Goal: Task Accomplishment & Management: Manage account settings

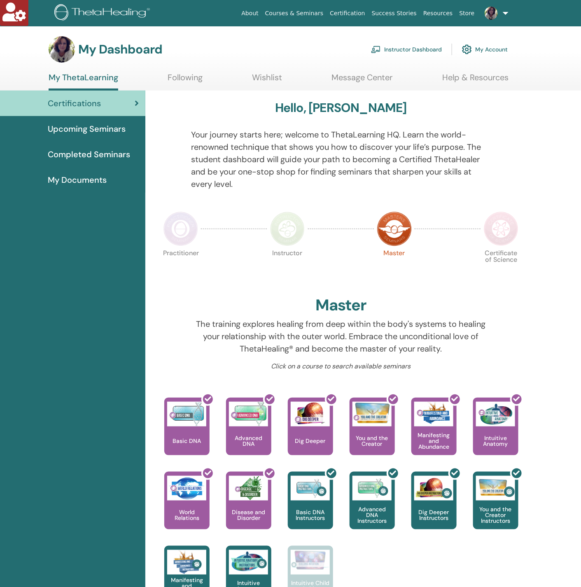
click at [415, 45] on link "Instructor Dashboard" at bounding box center [406, 49] width 71 height 18
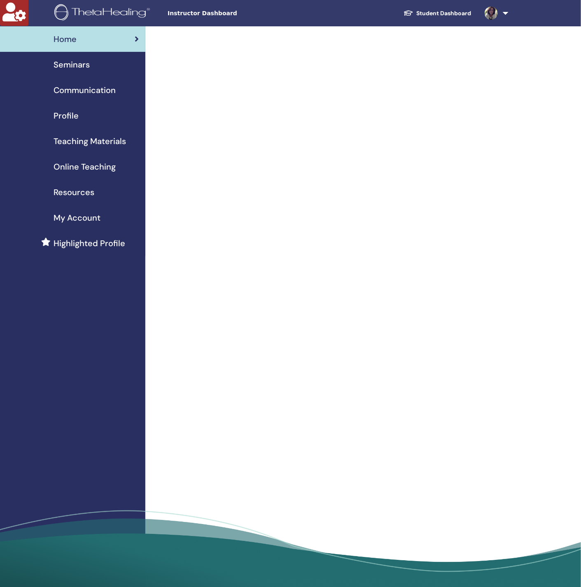
click at [74, 104] on link "Profile" at bounding box center [72, 116] width 145 height 26
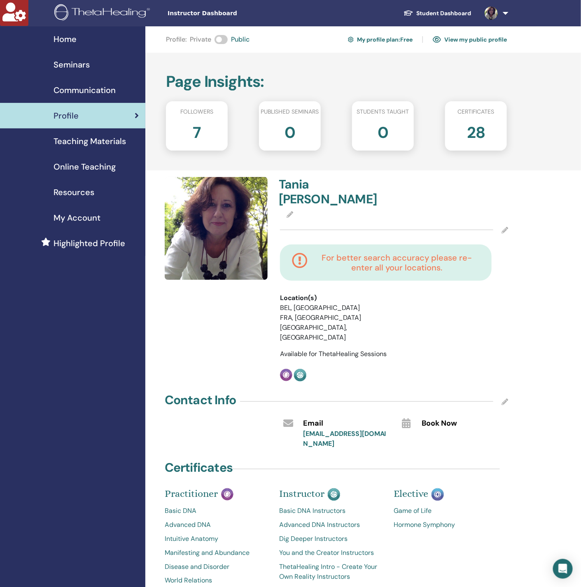
click at [66, 219] on span "My Account" at bounding box center [76, 218] width 47 height 12
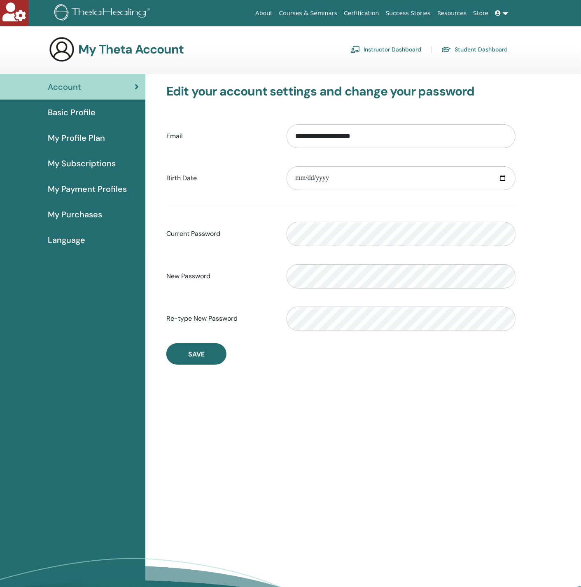
click at [72, 193] on span "My Payment Profiles" at bounding box center [87, 189] width 79 height 12
